Goal: Task Accomplishment & Management: Manage account settings

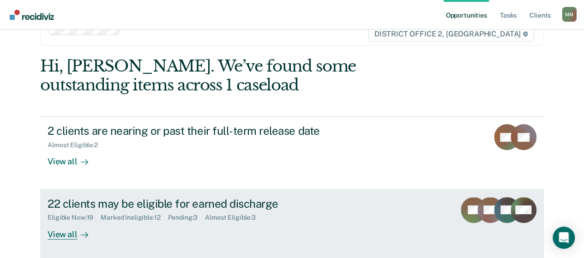
scroll to position [46, 0]
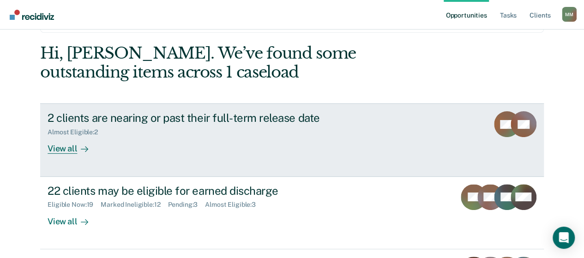
click at [182, 151] on div "2 clients are nearing or past their full-term release date Almost Eligible : 2 …" at bounding box center [221, 132] width 346 height 43
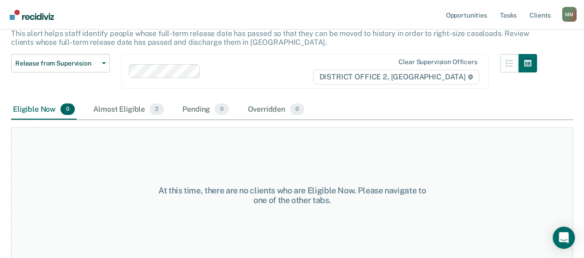
scroll to position [64, 0]
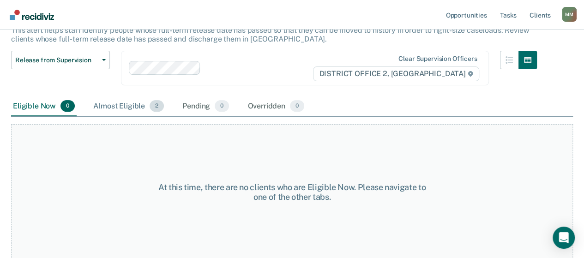
click at [97, 103] on div "Almost Eligible 2" at bounding box center [128, 107] width 74 height 20
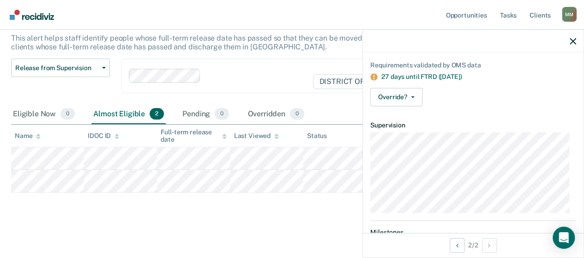
scroll to position [46, 0]
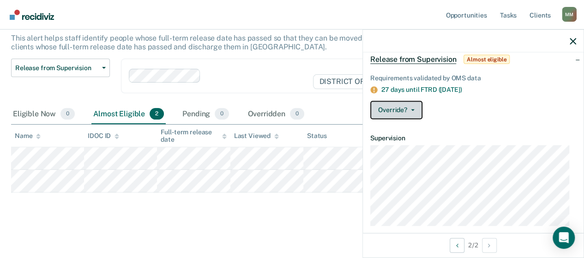
click at [411, 114] on button "Override?" at bounding box center [397, 110] width 52 height 18
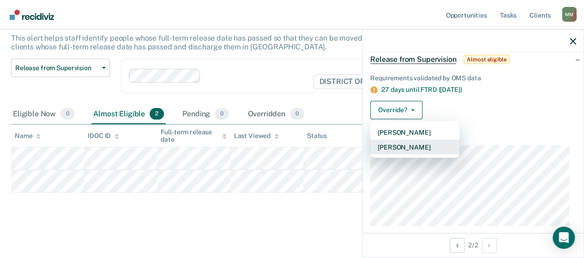
click at [416, 145] on button "[PERSON_NAME]" at bounding box center [415, 147] width 89 height 15
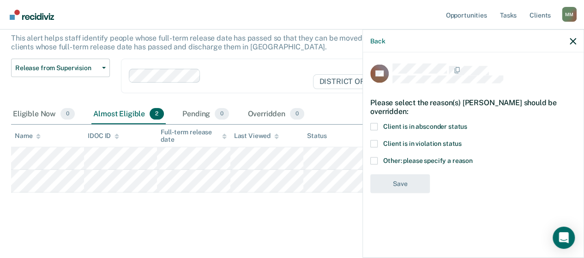
click at [375, 140] on span at bounding box center [374, 143] width 7 height 7
click at [462, 140] on input "Client is in violation status" at bounding box center [462, 140] width 0 height 0
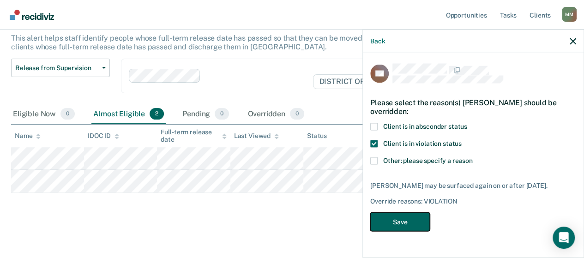
click at [403, 219] on button "Save" at bounding box center [401, 222] width 60 height 19
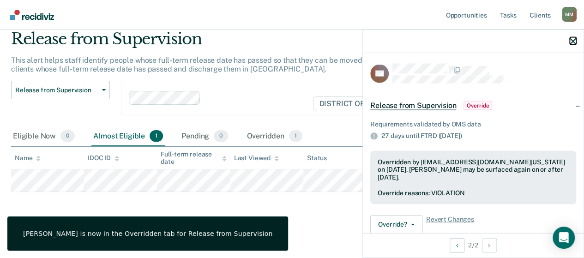
click at [575, 42] on icon "button" at bounding box center [573, 41] width 6 height 6
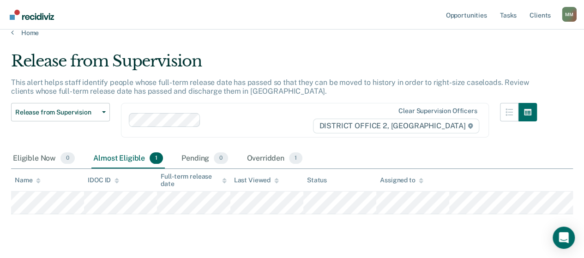
scroll to position [0, 0]
